Goal: Download file/media

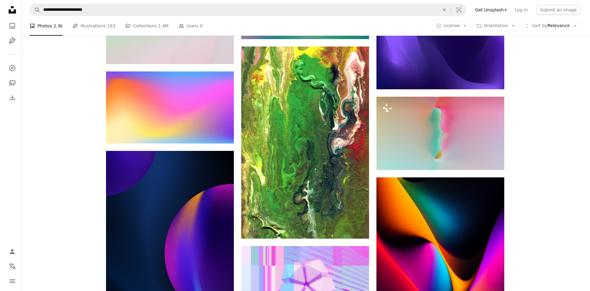
scroll to position [8303, 0]
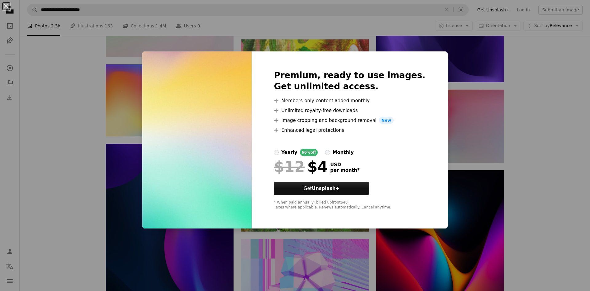
click at [523, 129] on div "An X shape Premium, ready to use images. Get unlimited access. A plus sign Memb…" at bounding box center [295, 145] width 590 height 291
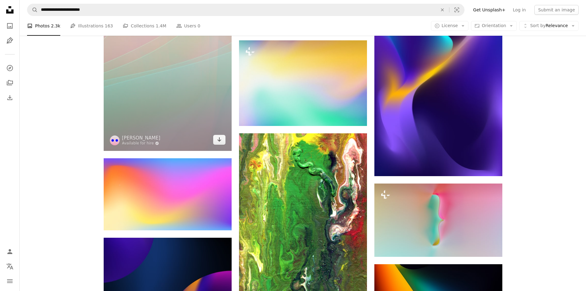
scroll to position [8273, 0]
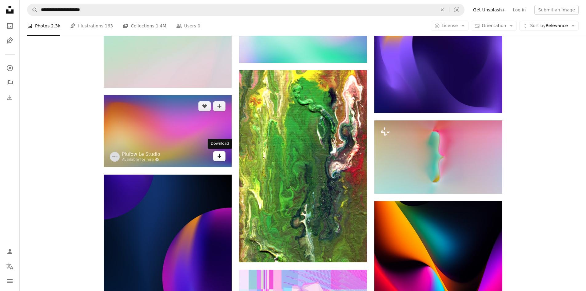
click at [219, 155] on icon "Arrow pointing down" at bounding box center [219, 155] width 5 height 7
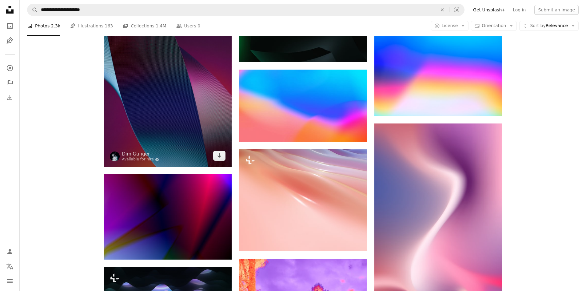
scroll to position [10364, 0]
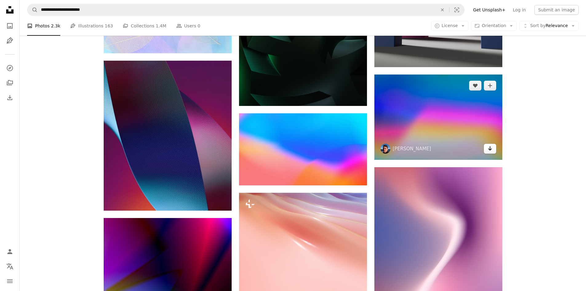
click at [489, 149] on icon "Download" at bounding box center [490, 148] width 4 height 4
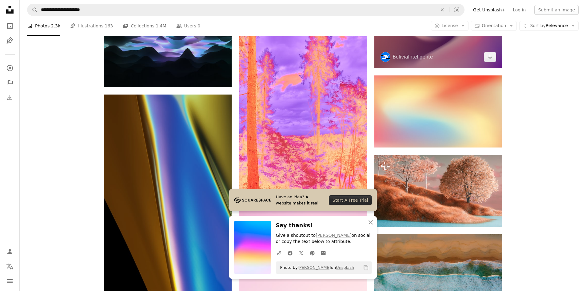
scroll to position [10671, 0]
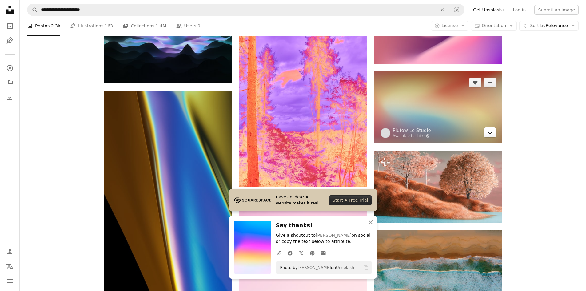
click at [491, 133] on icon "Arrow pointing down" at bounding box center [489, 131] width 5 height 7
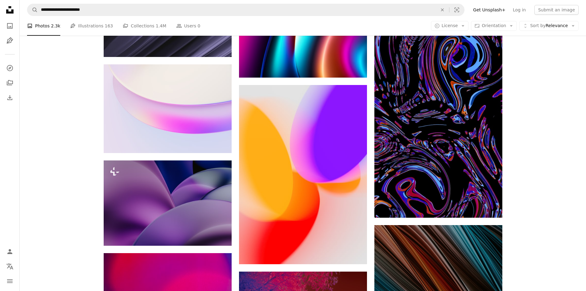
scroll to position [11379, 0]
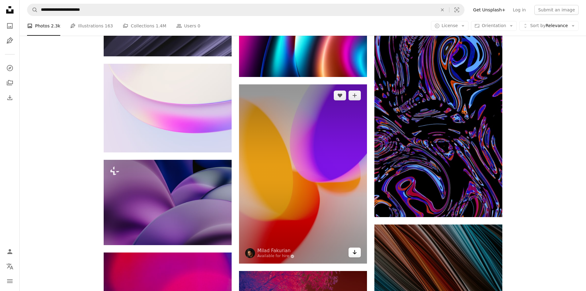
click at [353, 252] on icon "Download" at bounding box center [354, 252] width 4 height 4
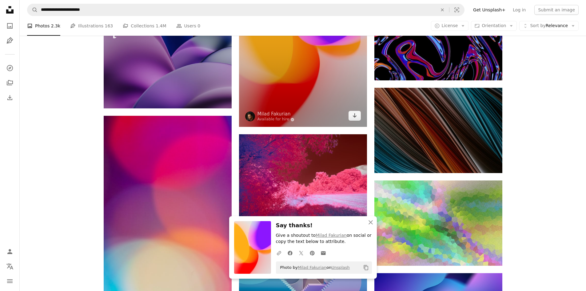
scroll to position [11625, 0]
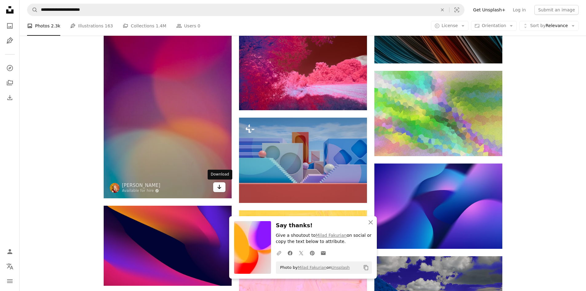
click at [222, 188] on link "Arrow pointing down" at bounding box center [219, 187] width 12 height 10
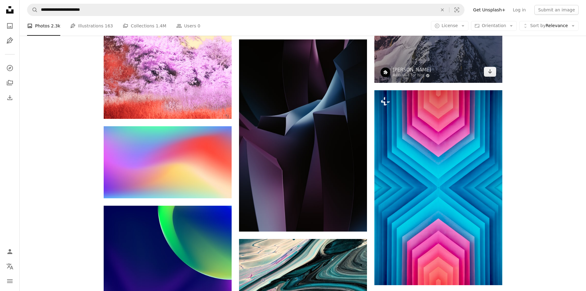
scroll to position [12086, 0]
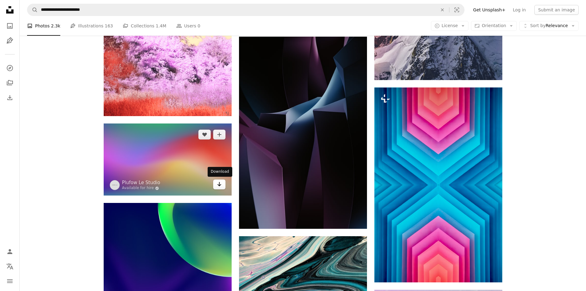
click at [218, 183] on icon "Arrow pointing down" at bounding box center [219, 183] width 5 height 7
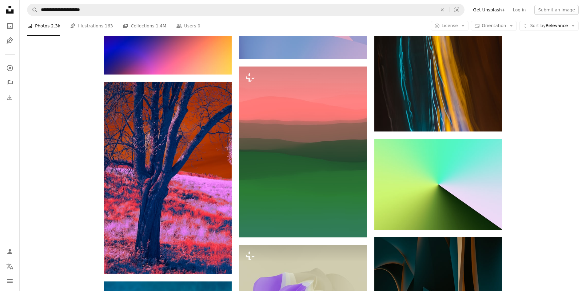
scroll to position [13532, 0]
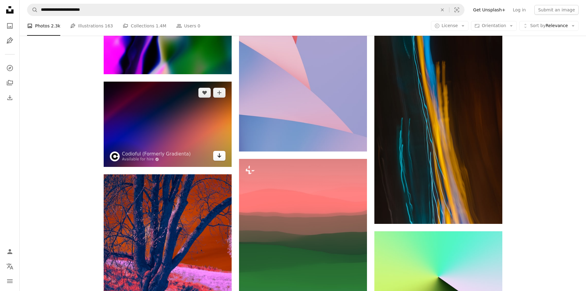
click at [217, 155] on icon "Arrow pointing down" at bounding box center [219, 155] width 5 height 7
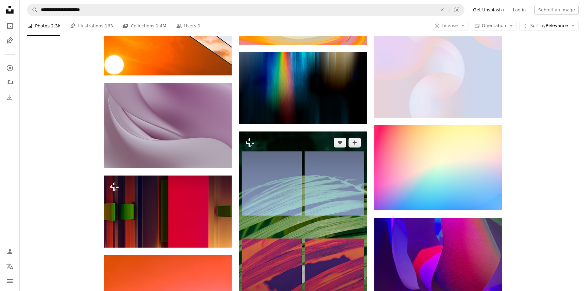
scroll to position [15377, 0]
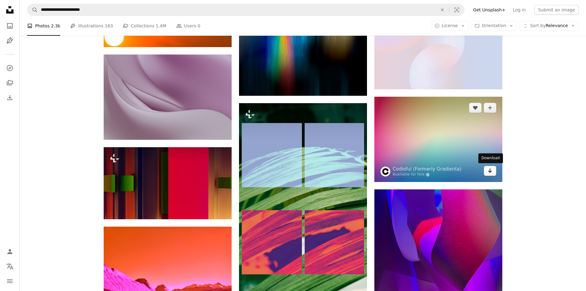
click at [490, 170] on icon "Download" at bounding box center [490, 170] width 4 height 4
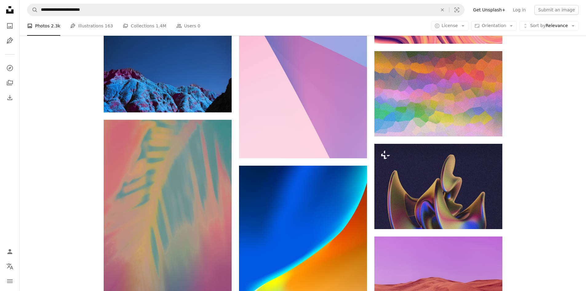
scroll to position [16791, 0]
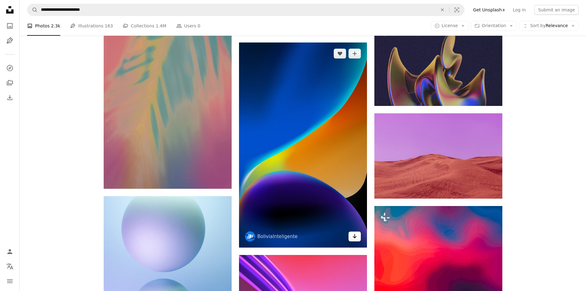
click at [354, 235] on icon "Download" at bounding box center [354, 236] width 4 height 4
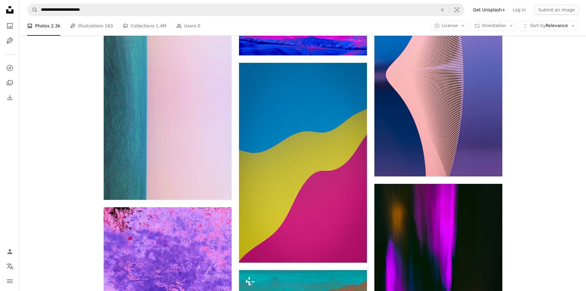
scroll to position [18760, 0]
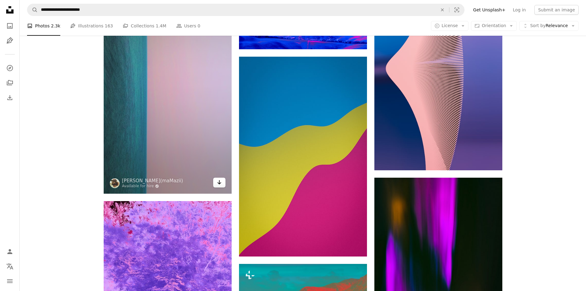
click at [220, 182] on icon "Arrow pointing down" at bounding box center [219, 181] width 5 height 7
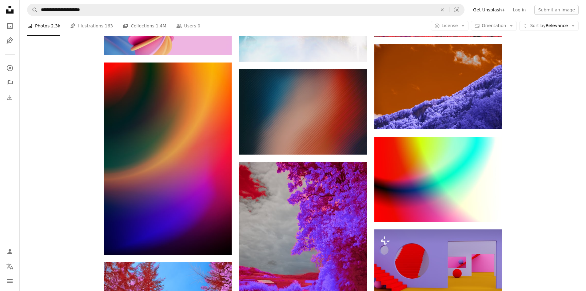
scroll to position [20174, 0]
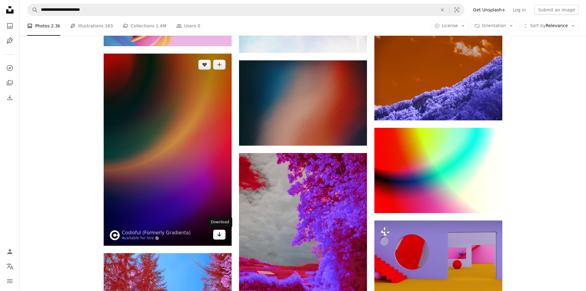
click at [221, 235] on icon "Arrow pointing down" at bounding box center [219, 233] width 5 height 7
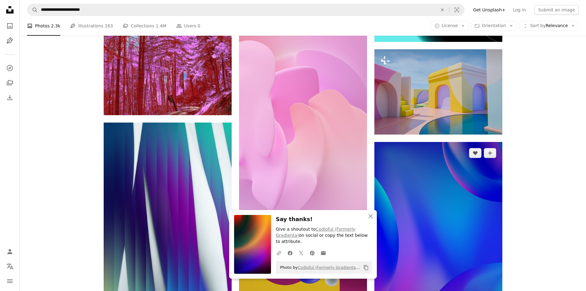
scroll to position [20513, 0]
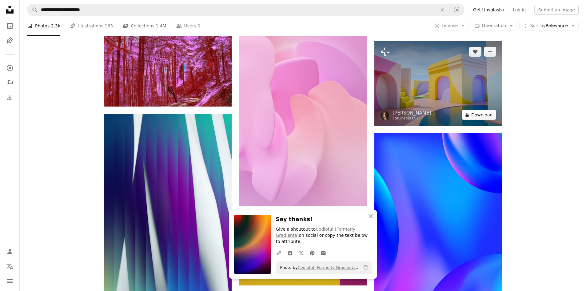
click at [482, 113] on button "A lock Download" at bounding box center [479, 115] width 34 height 10
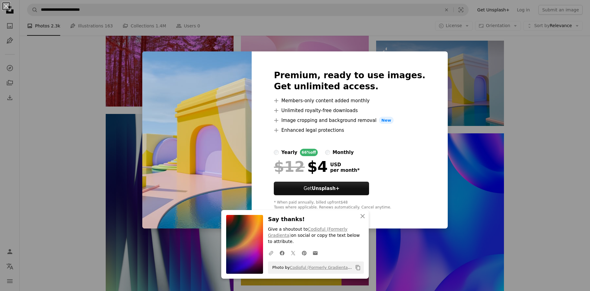
click at [462, 60] on div "An X shape Premium, ready to use images. Get unlimited access. A plus sign Memb…" at bounding box center [295, 145] width 590 height 291
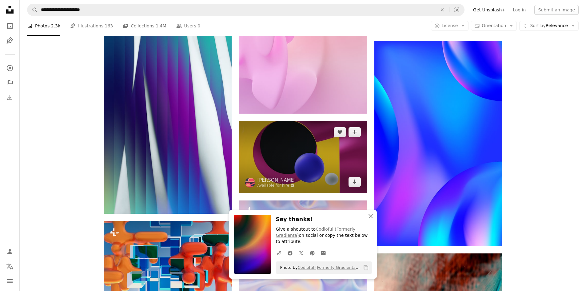
scroll to position [20759, 0]
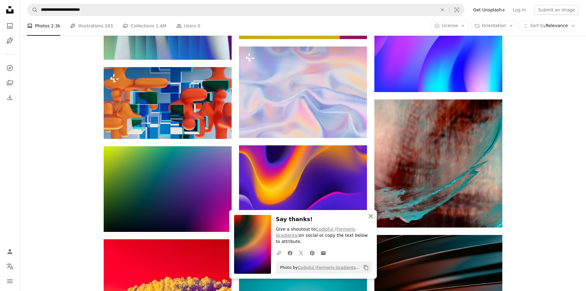
click at [370, 218] on icon "button" at bounding box center [370, 216] width 4 height 4
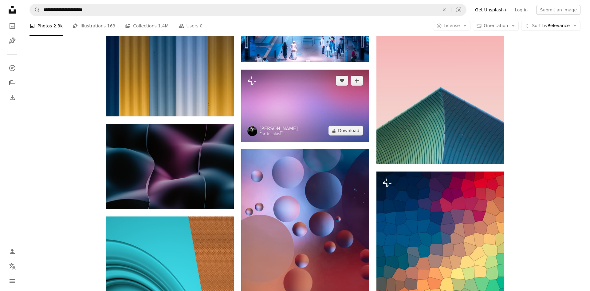
scroll to position [21835, 0]
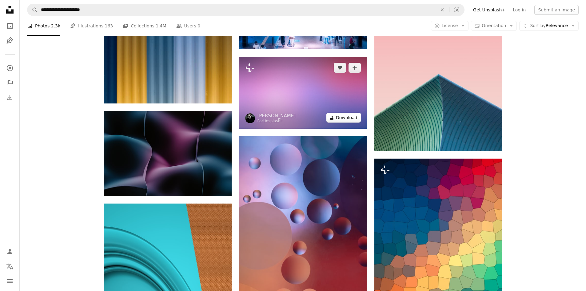
click at [345, 116] on button "A lock Download" at bounding box center [343, 118] width 34 height 10
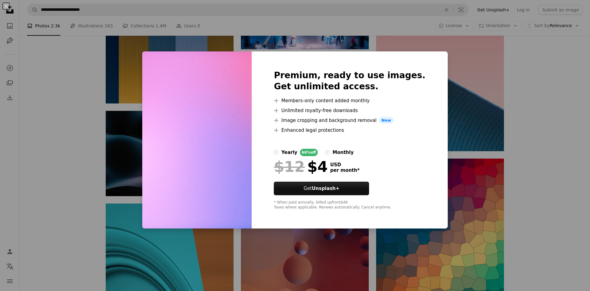
click at [513, 77] on div "An X shape Premium, ready to use images. Get unlimited access. A plus sign Memb…" at bounding box center [295, 145] width 590 height 291
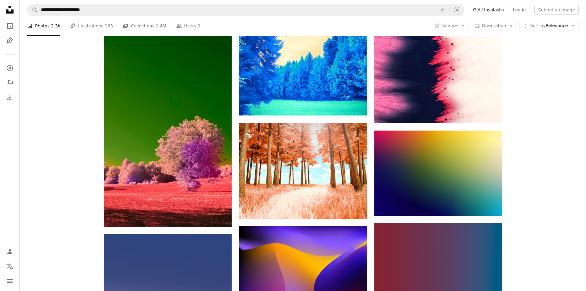
scroll to position [22819, 0]
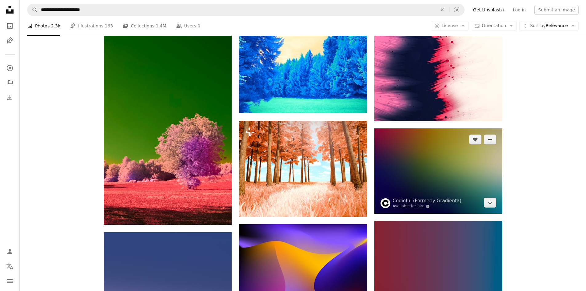
click at [490, 201] on icon "Download" at bounding box center [490, 202] width 4 height 4
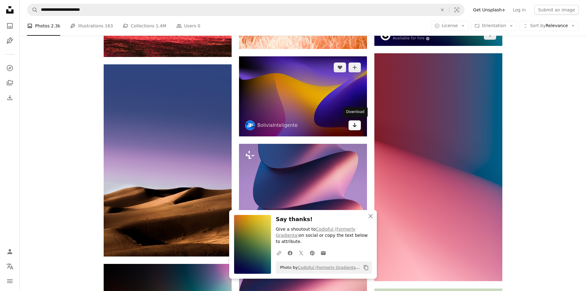
scroll to position [23065, 0]
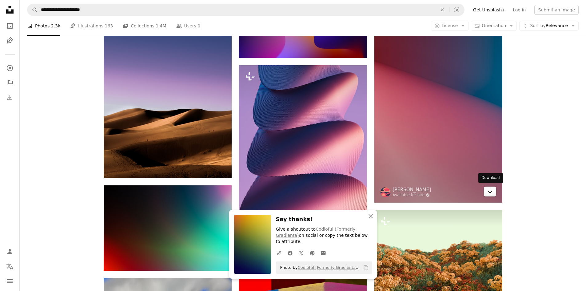
click at [490, 189] on icon "Download" at bounding box center [490, 191] width 4 height 4
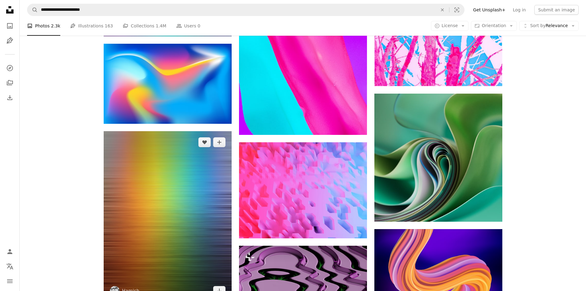
scroll to position [24295, 0]
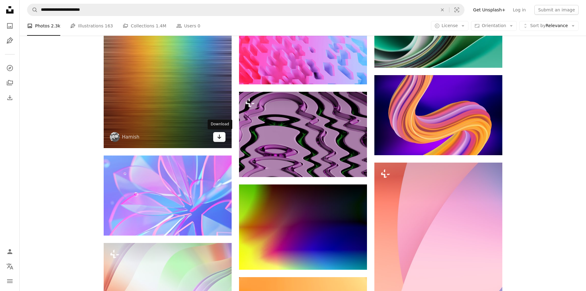
click at [222, 133] on link "Arrow pointing down" at bounding box center [219, 137] width 12 height 10
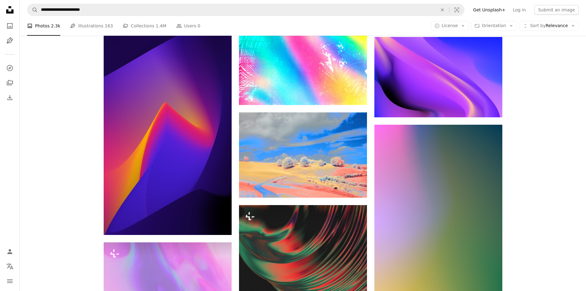
scroll to position [24818, 0]
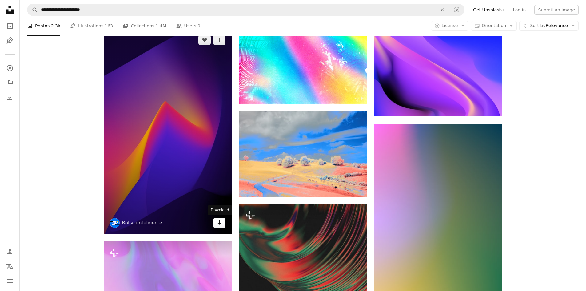
click at [221, 224] on icon "Arrow pointing down" at bounding box center [219, 222] width 5 height 7
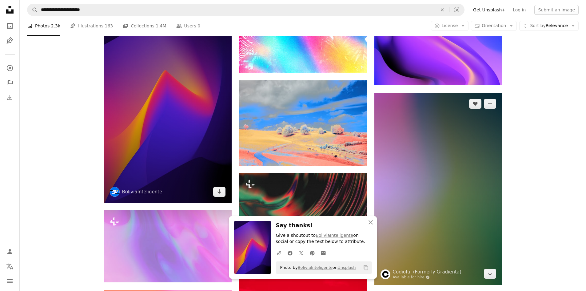
scroll to position [24941, 0]
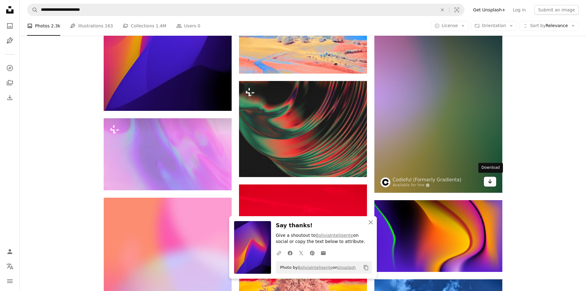
click at [490, 179] on icon "Download" at bounding box center [490, 181] width 4 height 4
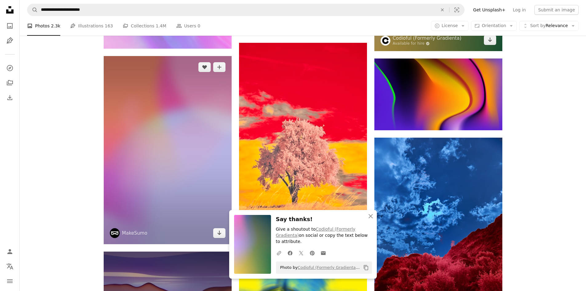
scroll to position [25156, 0]
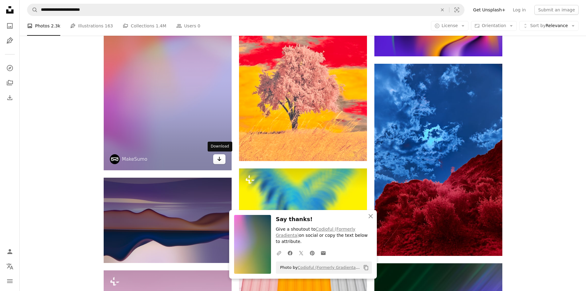
click at [217, 155] on icon "Arrow pointing down" at bounding box center [219, 158] width 5 height 7
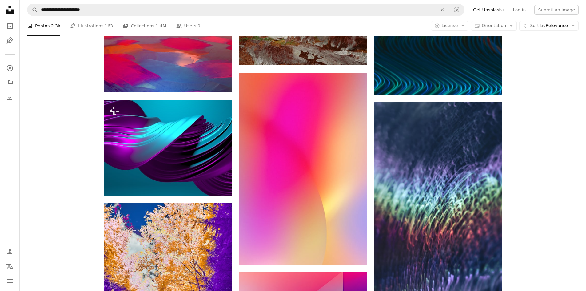
scroll to position [32691, 0]
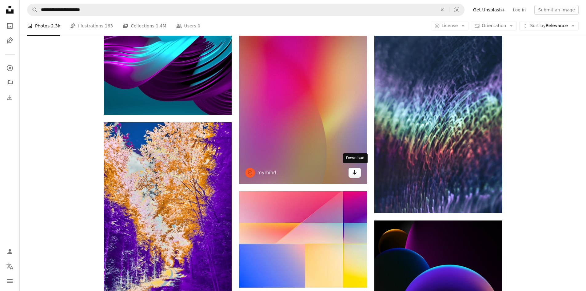
click at [356, 171] on icon "Arrow pointing down" at bounding box center [354, 172] width 5 height 7
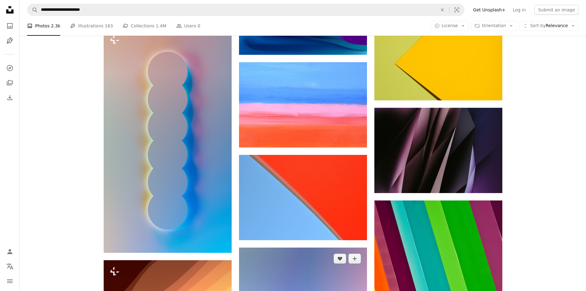
scroll to position [33429, 0]
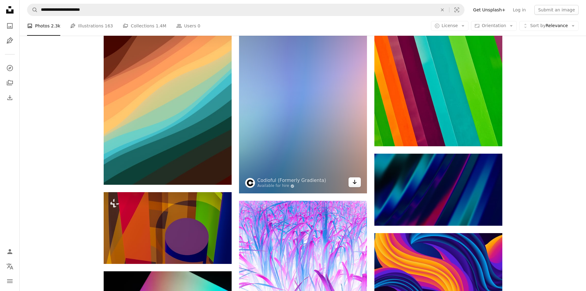
click at [354, 179] on icon "Arrow pointing down" at bounding box center [354, 181] width 5 height 7
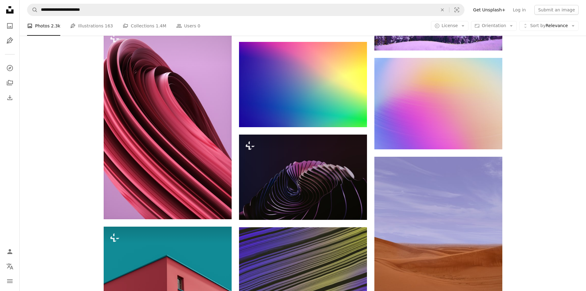
scroll to position [33952, 0]
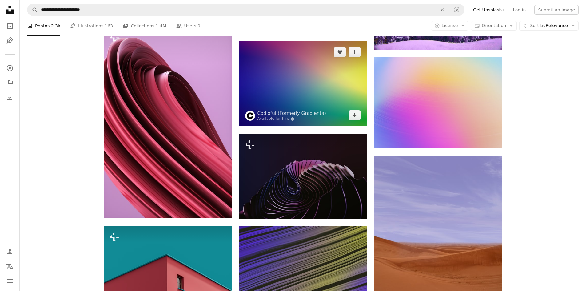
click at [355, 113] on icon "Arrow pointing down" at bounding box center [354, 114] width 5 height 7
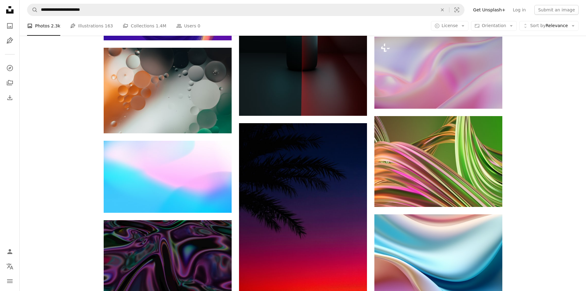
scroll to position [40195, 0]
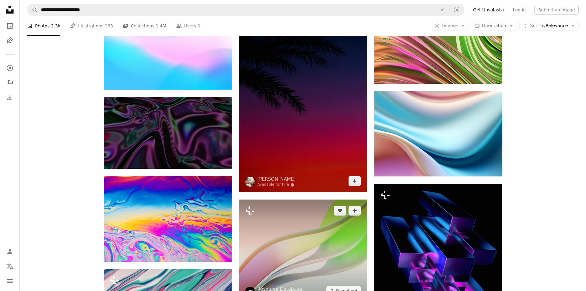
click at [354, 179] on icon "Arrow pointing down" at bounding box center [354, 180] width 5 height 7
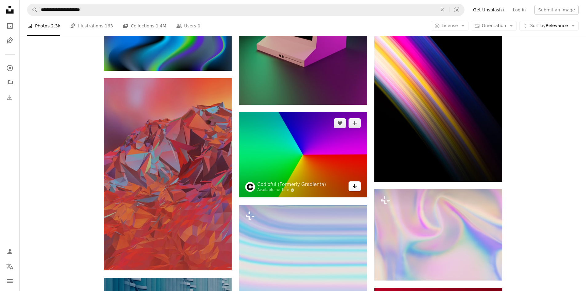
scroll to position [42932, 0]
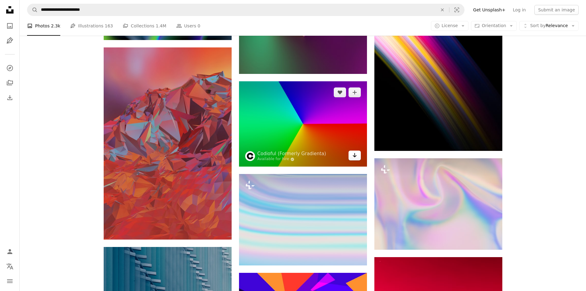
click at [355, 151] on icon "Arrow pointing down" at bounding box center [354, 154] width 5 height 7
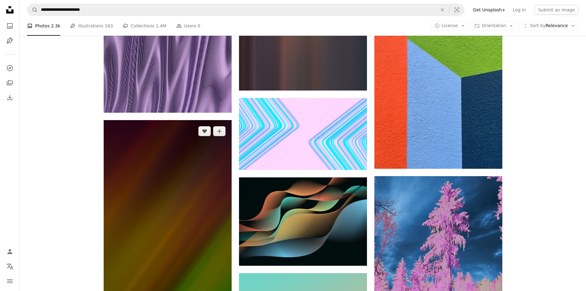
scroll to position [43516, 0]
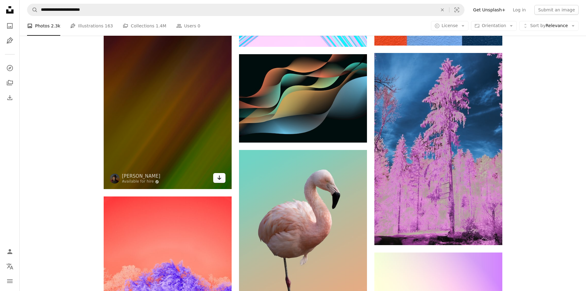
click at [220, 176] on icon "Arrow pointing down" at bounding box center [219, 177] width 5 height 7
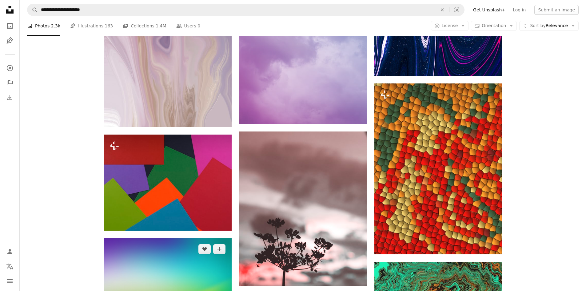
scroll to position [47483, 0]
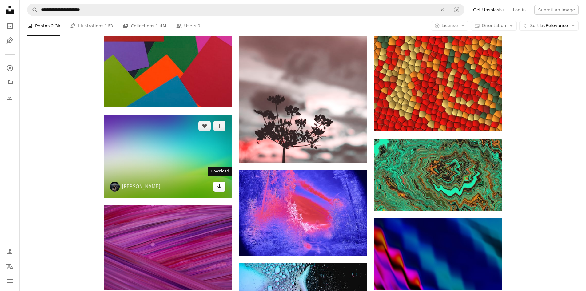
click at [220, 183] on icon "Arrow pointing down" at bounding box center [219, 185] width 5 height 7
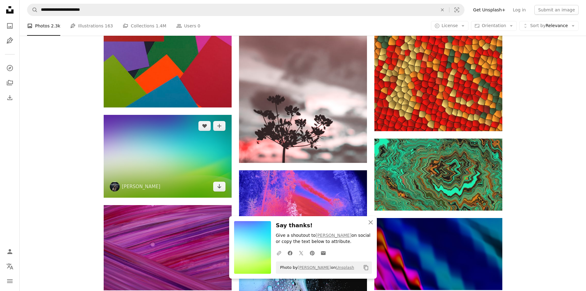
click at [188, 145] on img at bounding box center [168, 156] width 128 height 83
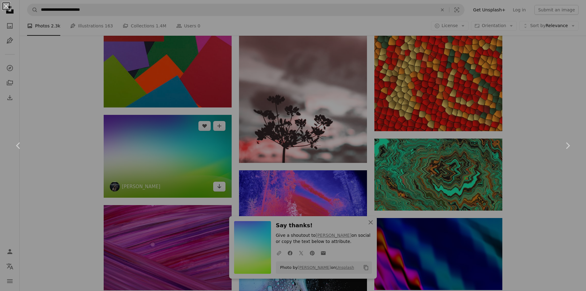
click at [188, 145] on div "An X shape Chevron left Chevron right" at bounding box center [293, 145] width 586 height 291
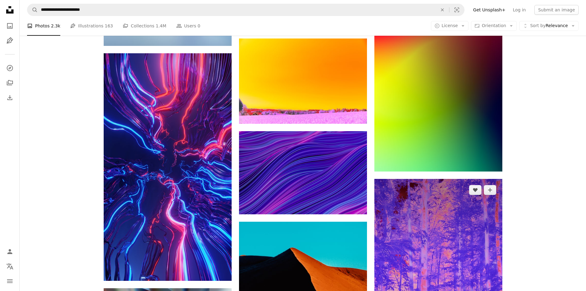
scroll to position [49482, 0]
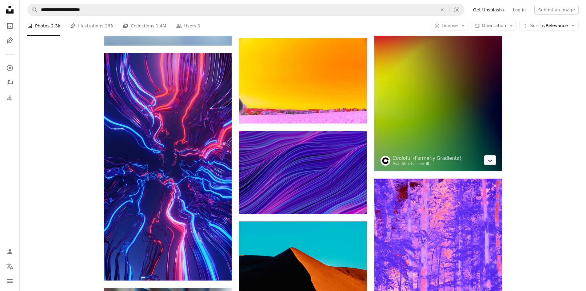
click at [491, 156] on icon "Arrow pointing down" at bounding box center [489, 159] width 5 height 7
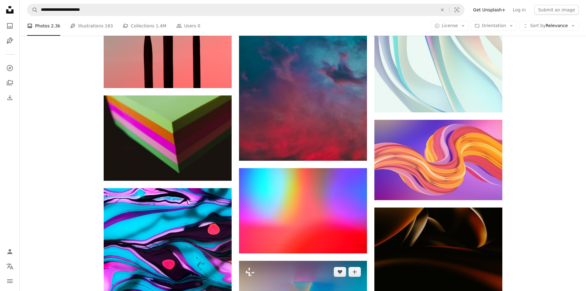
scroll to position [50497, 0]
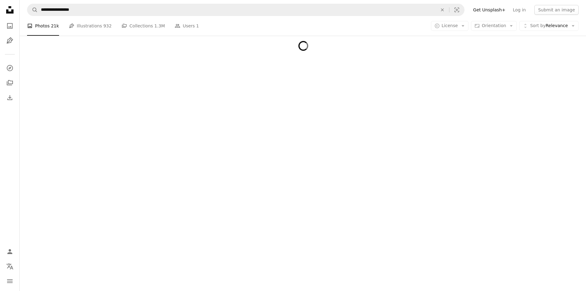
scroll to position [11833, 0]
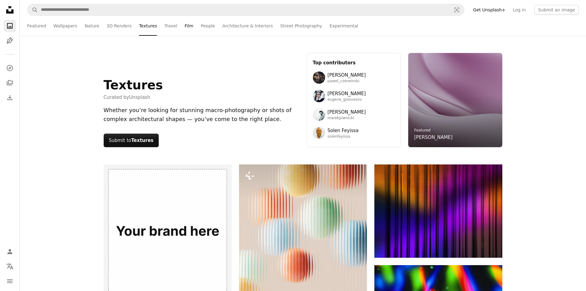
click at [185, 25] on link "Film" at bounding box center [189, 26] width 9 height 20
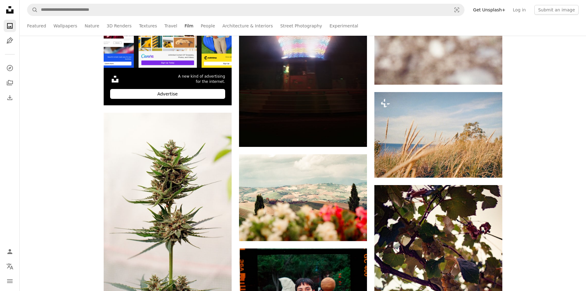
scroll to position [1353, 0]
